Goal: Navigation & Orientation: Find specific page/section

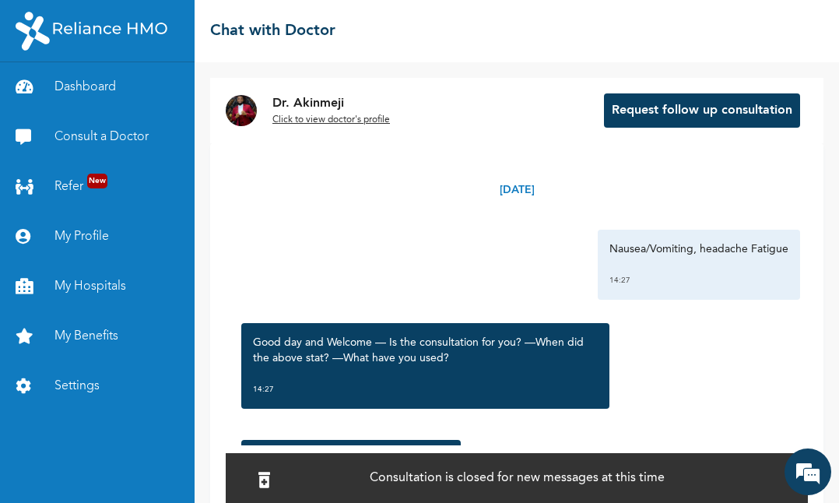
scroll to position [731, 0]
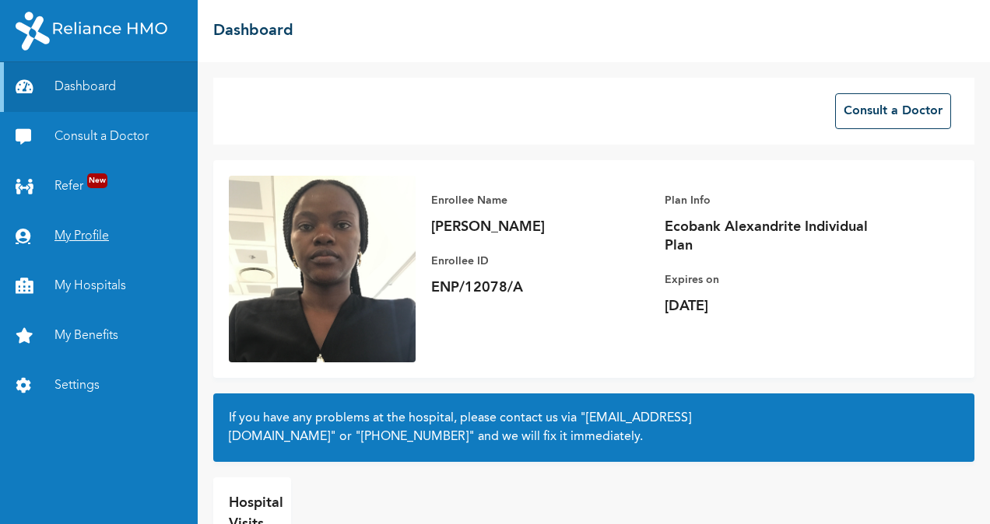
click at [82, 226] on link "My Profile" at bounding box center [99, 237] width 198 height 50
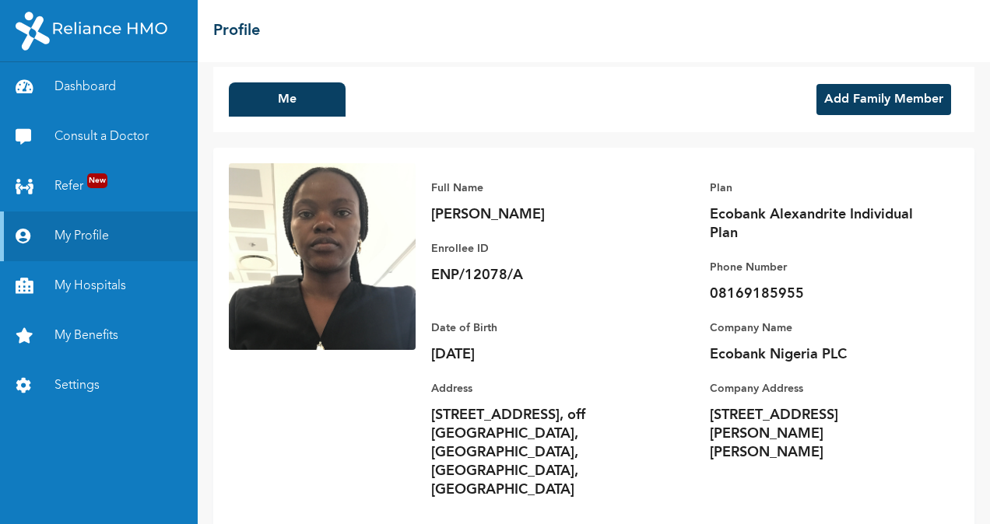
scroll to position [10, 0]
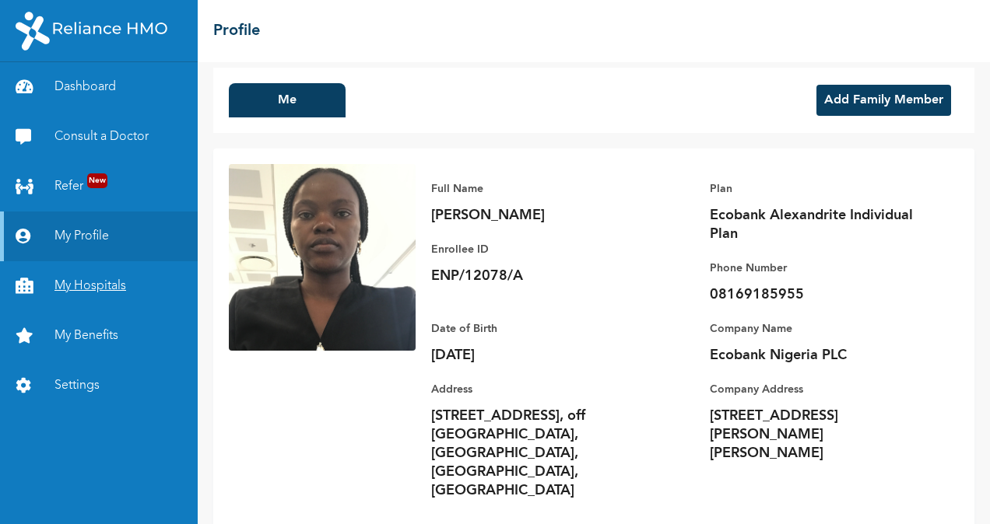
click at [105, 288] on link "My Hospitals" at bounding box center [99, 286] width 198 height 50
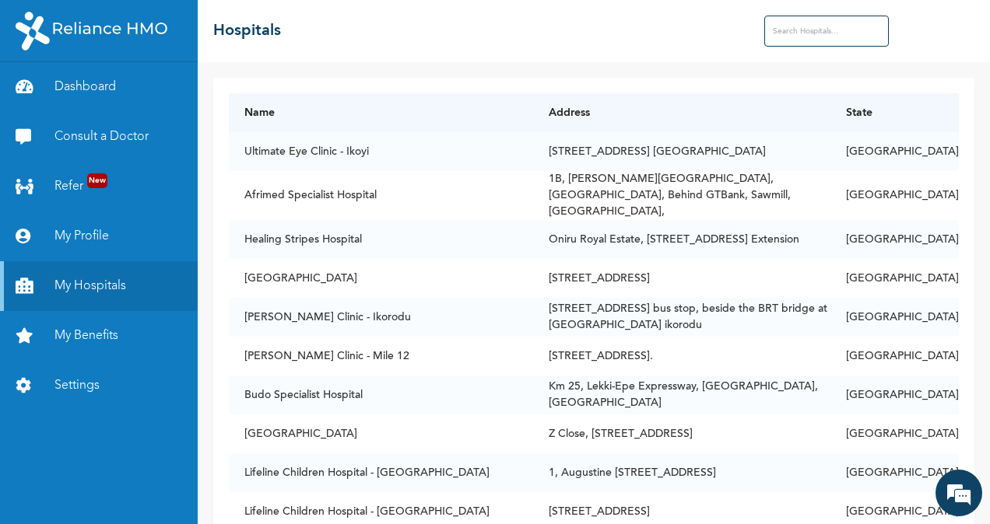
click at [798, 30] on input "text" at bounding box center [826, 31] width 124 height 31
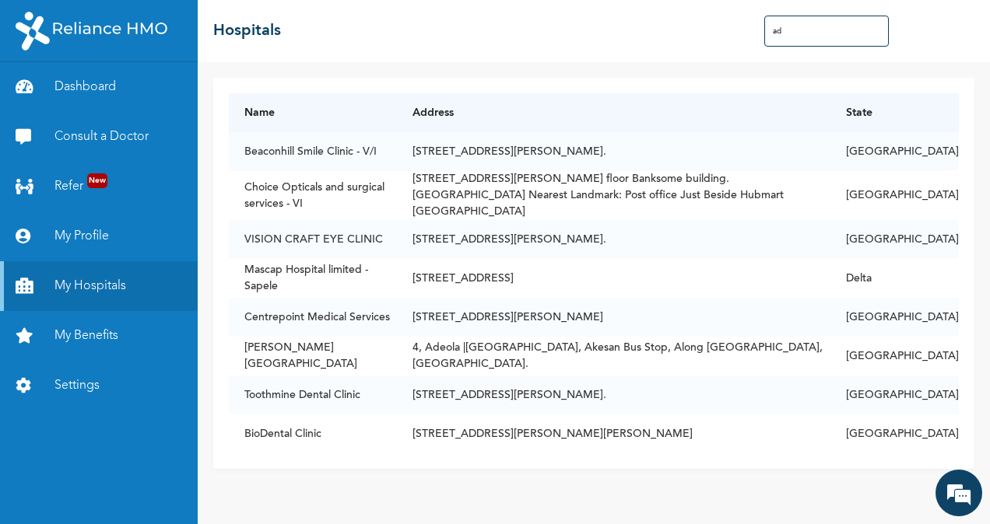
type input "a"
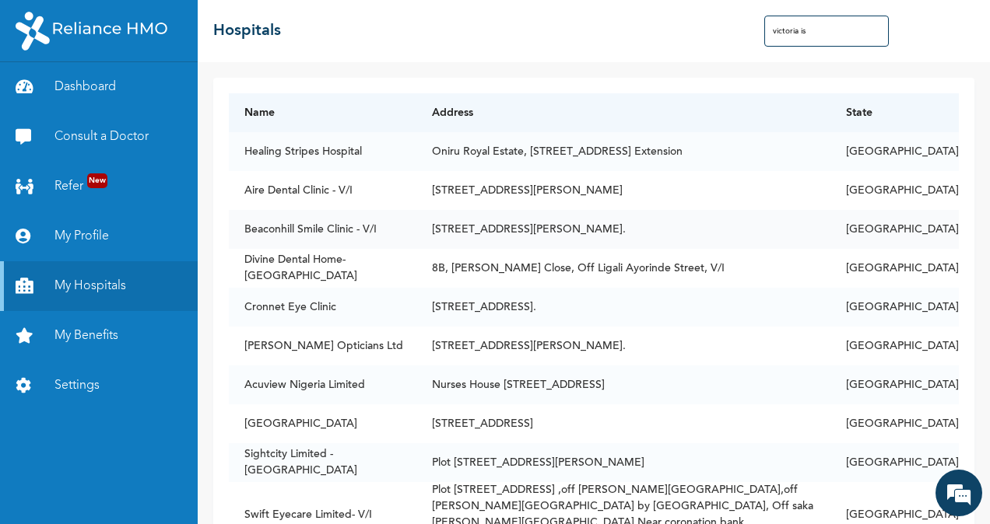
type input "victoria is"
drag, startPoint x: 247, startPoint y: 230, endPoint x: 386, endPoint y: 246, distance: 139.5
click at [386, 246] on td "Beaconhill Smile Clinic - V/I" at bounding box center [323, 229] width 188 height 39
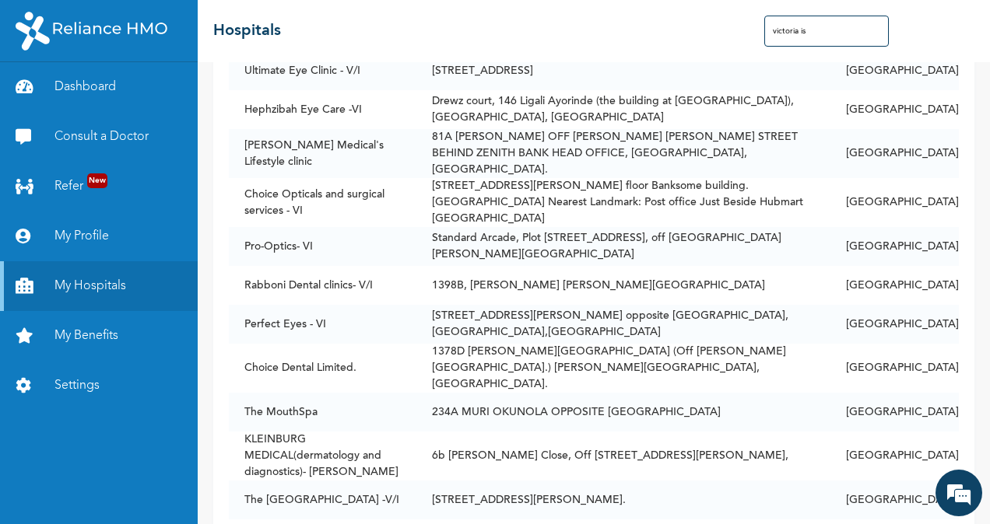
scroll to position [580, 0]
